Goal: Task Accomplishment & Management: Complete application form

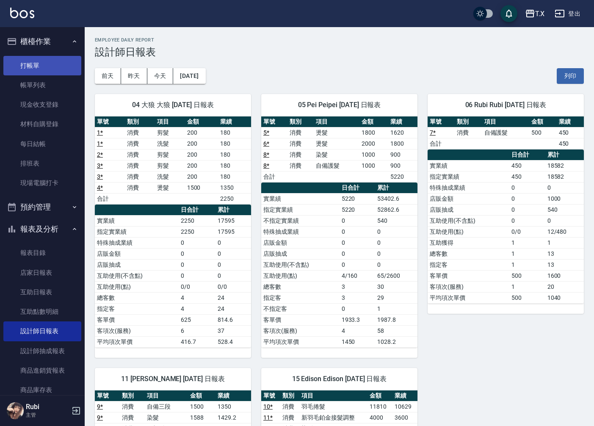
scroll to position [229, 0]
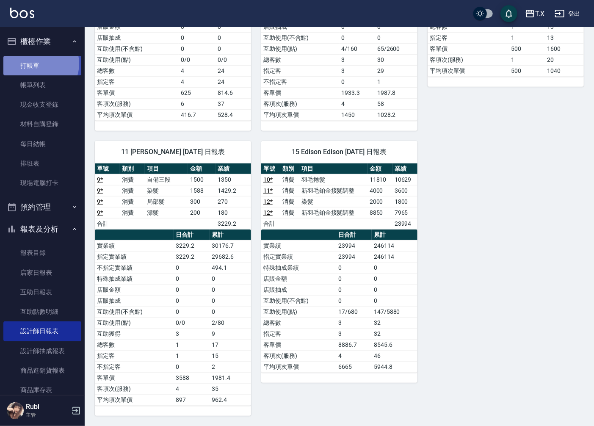
click at [40, 64] on link "打帳單" at bounding box center [42, 65] width 78 height 19
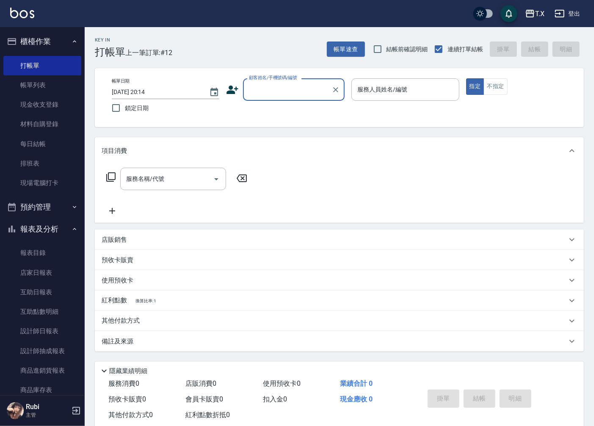
click at [285, 91] on input "顧客姓名/手機號碼/編號" at bounding box center [287, 89] width 81 height 15
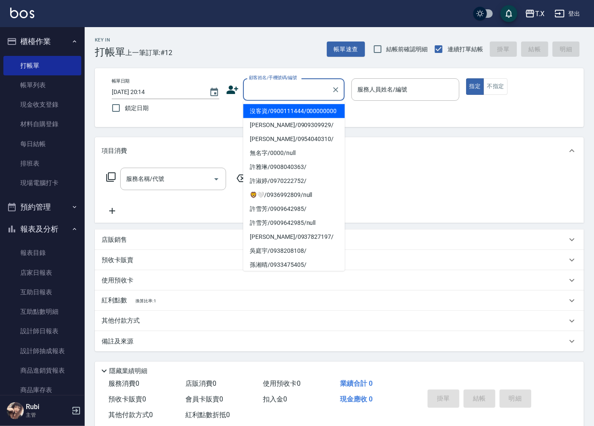
click at [285, 116] on li "沒客資/0900111444/000000000" at bounding box center [294, 111] width 102 height 14
type input "沒客資/0900111444/000000000"
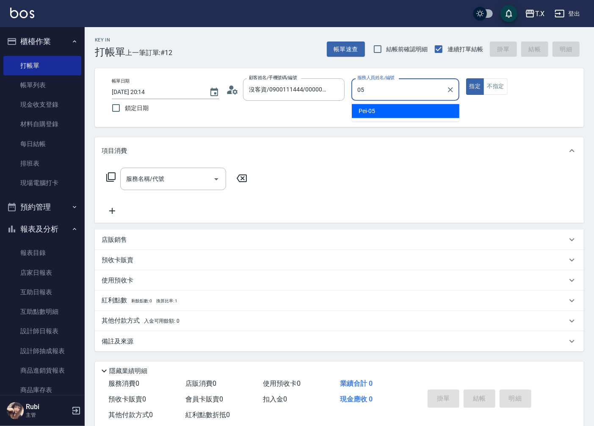
type input "05"
type button "true"
type input "Pei-05"
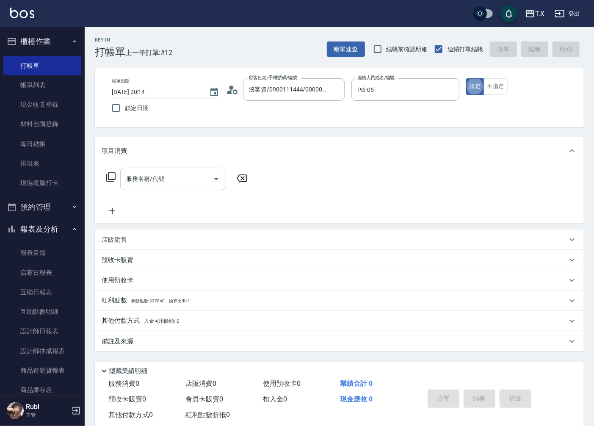
click at [167, 185] on input "服務名稱/代號" at bounding box center [167, 178] width 86 height 15
type input "301"
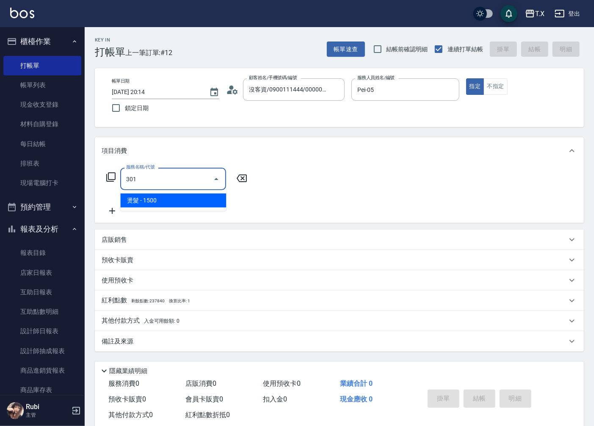
type input "150"
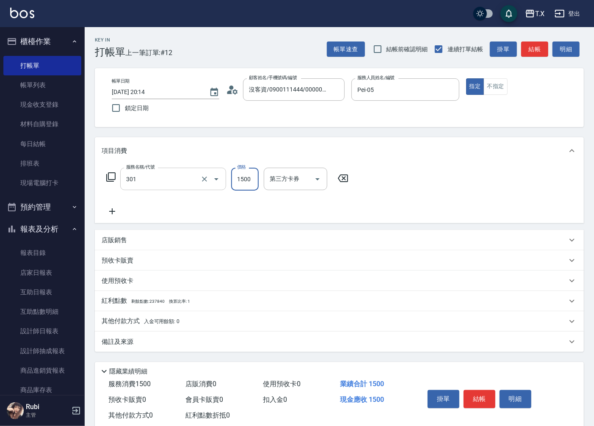
type input "燙髮(301)"
type input "2"
type input "0"
type input "200"
type input "20"
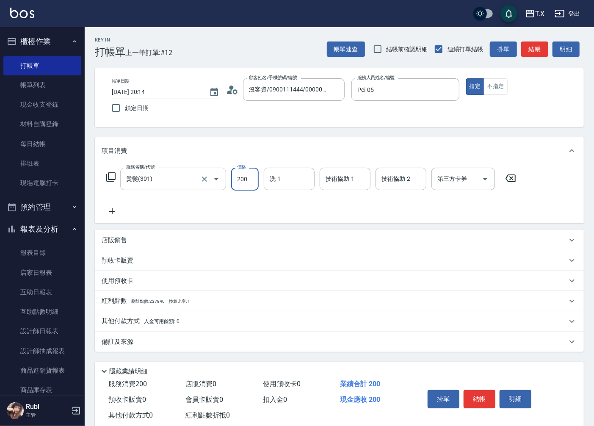
type input "2000"
type input "200"
type input "2000"
click at [109, 214] on icon at bounding box center [112, 211] width 21 height 10
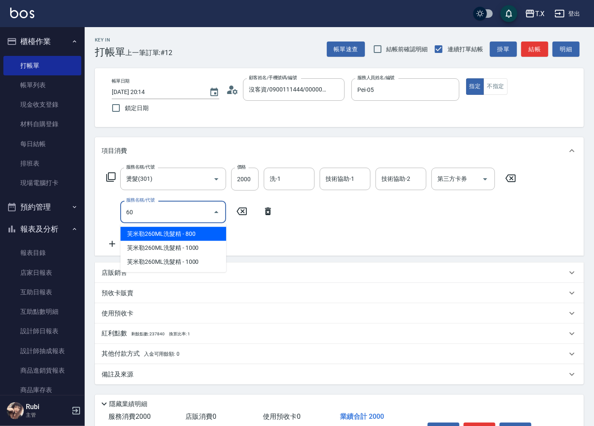
type input "601"
type input "230"
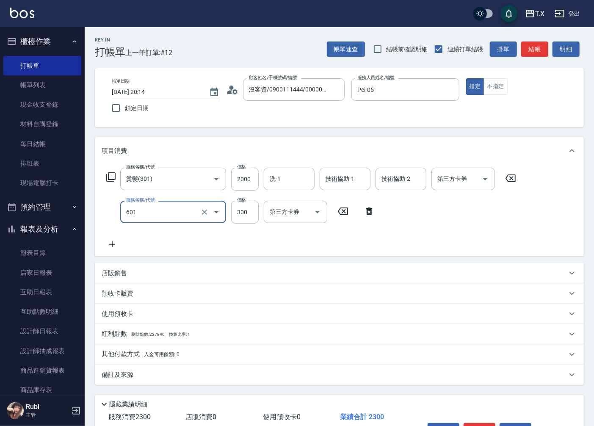
type input "自備護髮(601)"
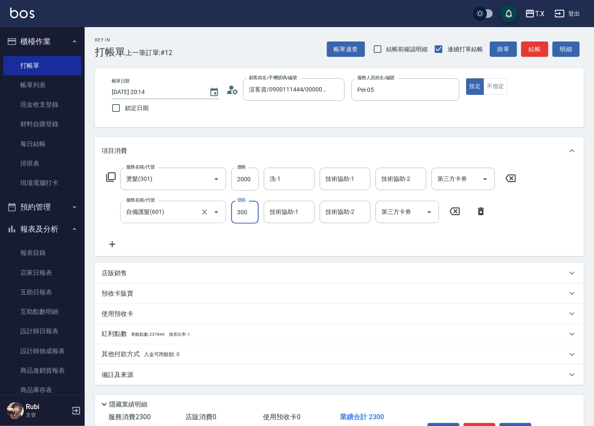
type input "1"
type input "200"
type input "150"
type input "210"
type input "1500"
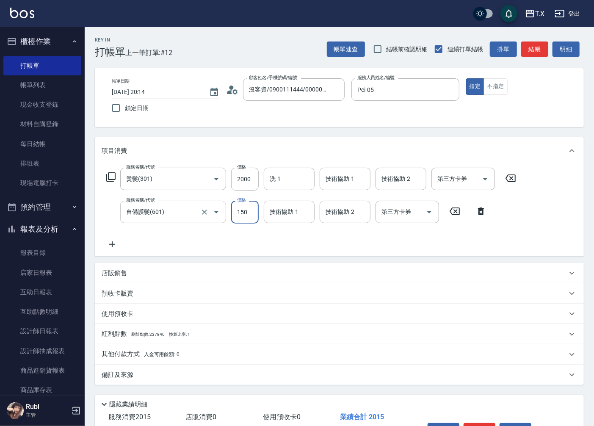
type input "350"
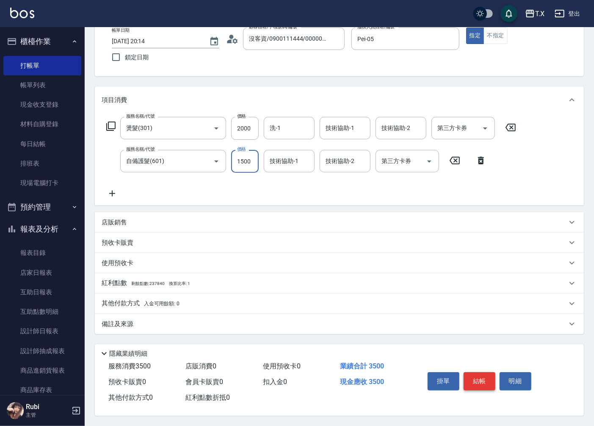
type input "1500"
click at [480, 380] on button "結帳" at bounding box center [480, 381] width 32 height 18
type input "0"
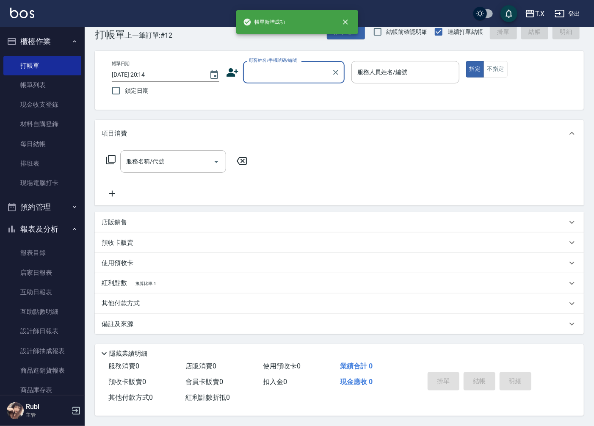
scroll to position [0, 0]
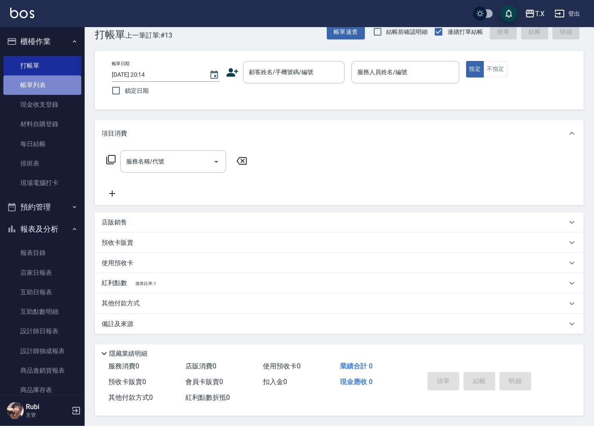
click at [48, 80] on link "帳單列表" at bounding box center [42, 84] width 78 height 19
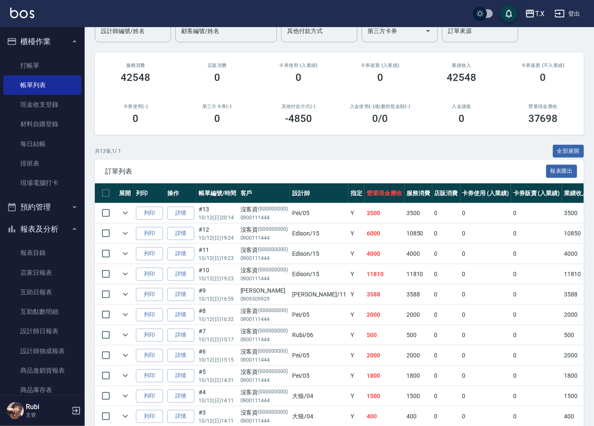
scroll to position [19, 0]
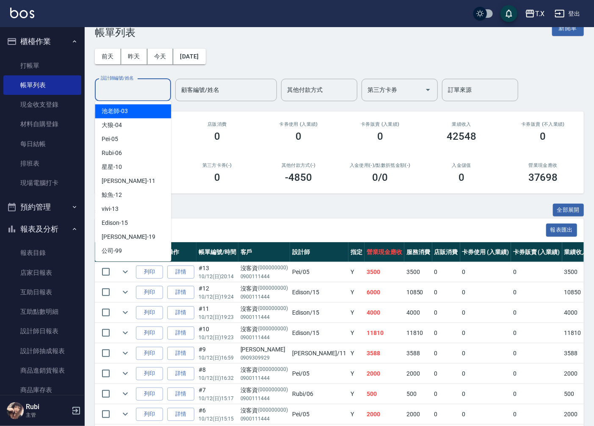
click at [112, 85] on div "設計師編號/姓名 設計師編號/姓名" at bounding box center [133, 90] width 76 height 22
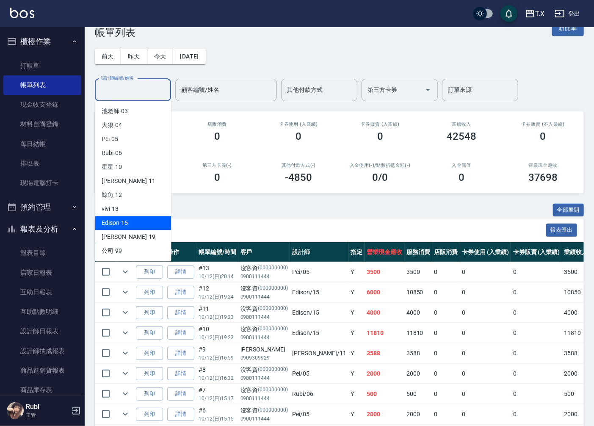
click at [110, 221] on span "Edison -15" at bounding box center [115, 222] width 26 height 9
type input "Edison-15"
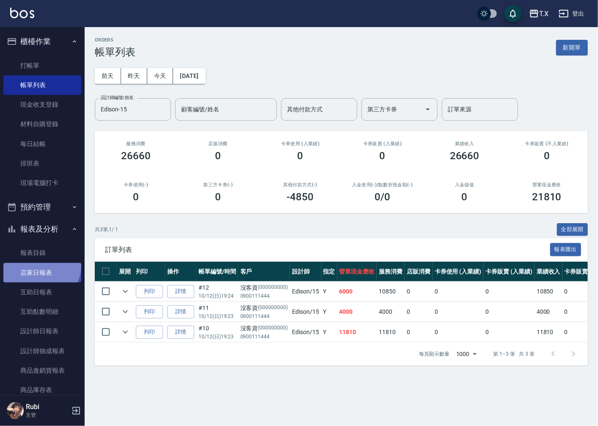
click at [40, 265] on link "店家日報表" at bounding box center [42, 272] width 78 height 19
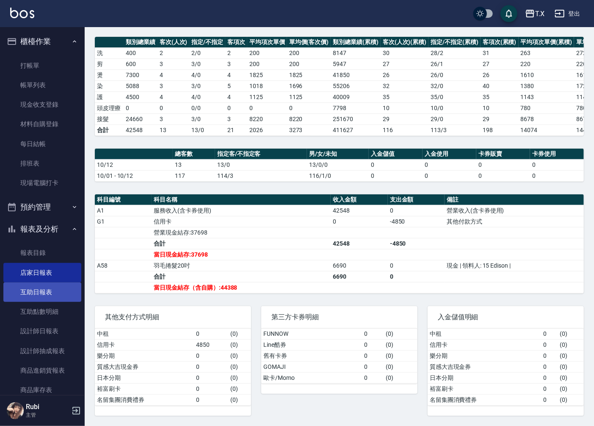
scroll to position [141, 0]
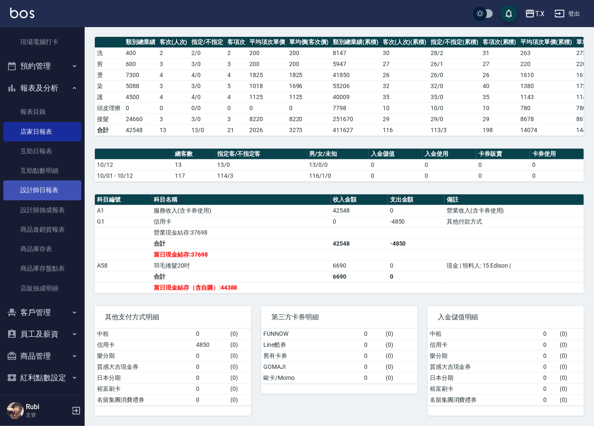
click at [51, 184] on link "設計師日報表" at bounding box center [42, 189] width 78 height 19
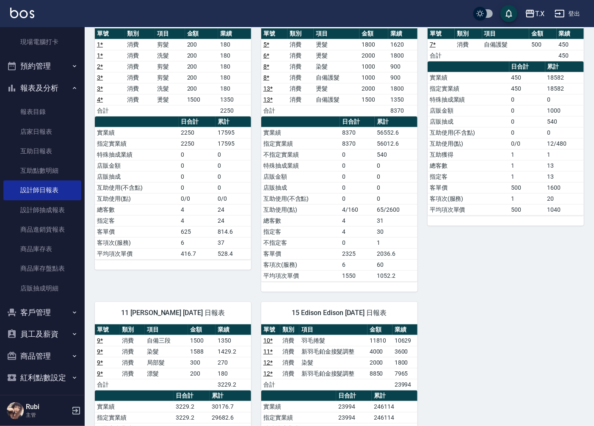
scroll to position [109, 0]
